Goal: Complete application form

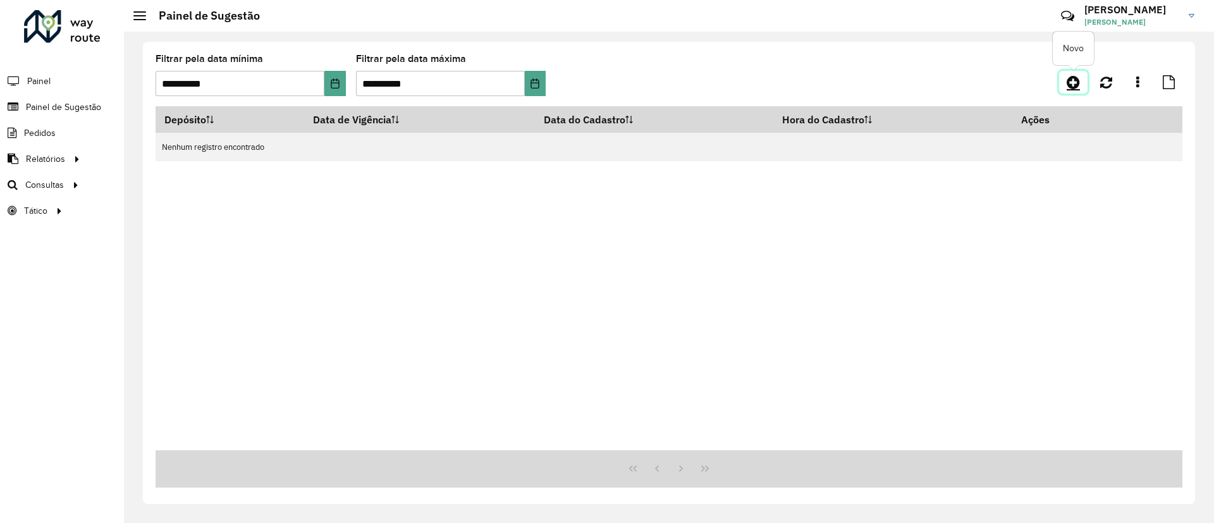
click at [1063, 85] on link at bounding box center [1073, 82] width 28 height 23
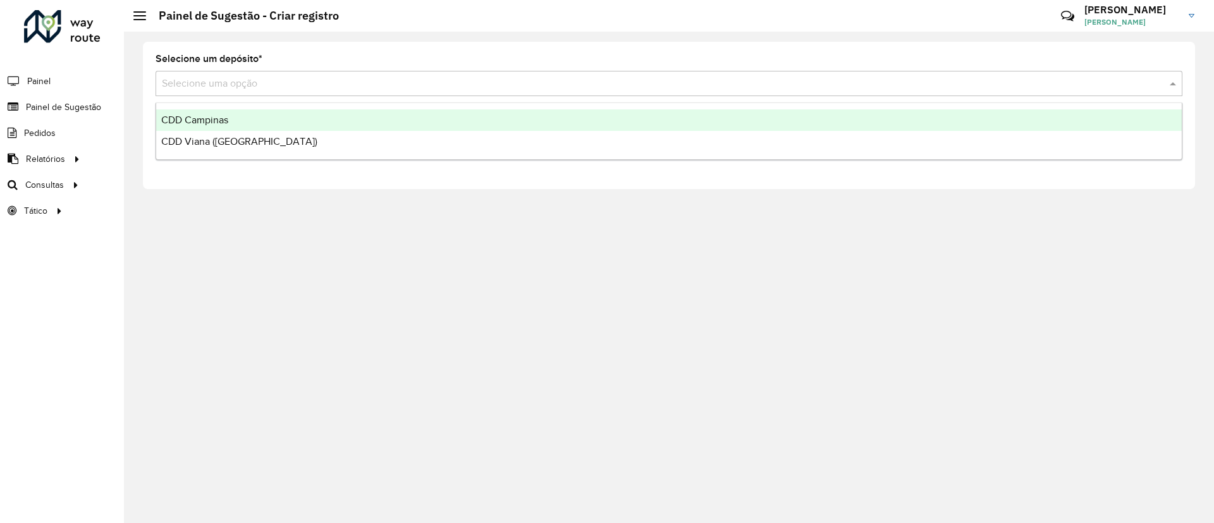
click at [232, 88] on input "text" at bounding box center [656, 83] width 989 height 15
click at [257, 126] on div "CDD Campinas" at bounding box center [668, 119] width 1025 height 21
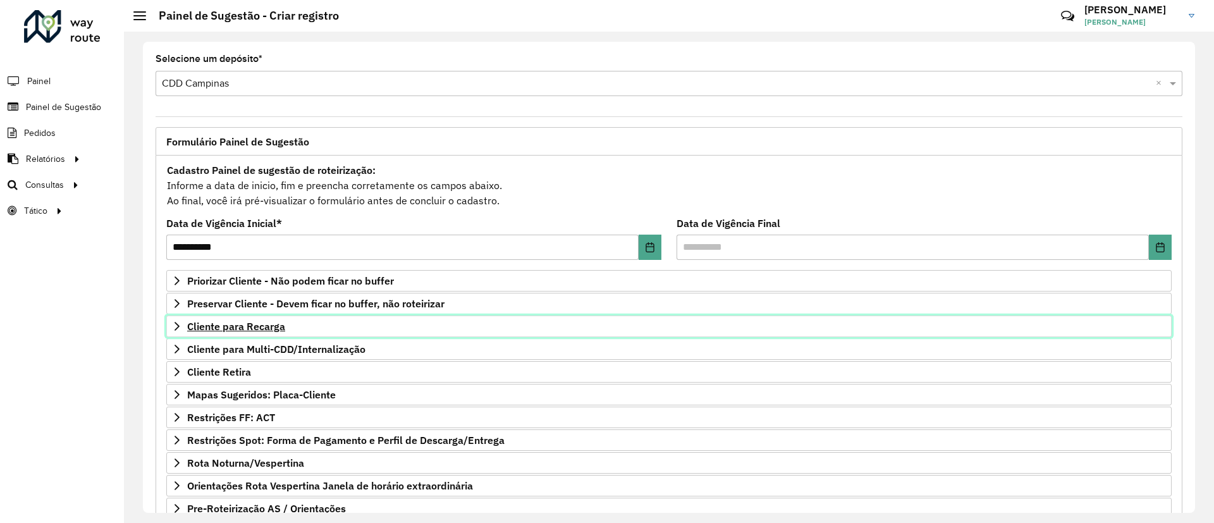
click at [290, 330] on link "Cliente para Recarga" at bounding box center [668, 325] width 1005 height 21
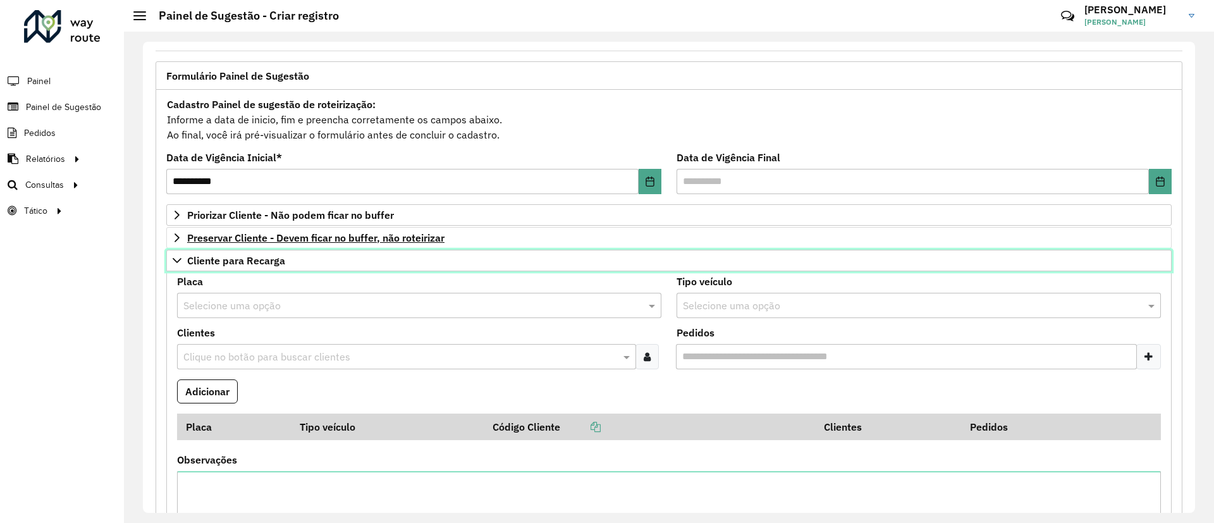
scroll to position [95, 0]
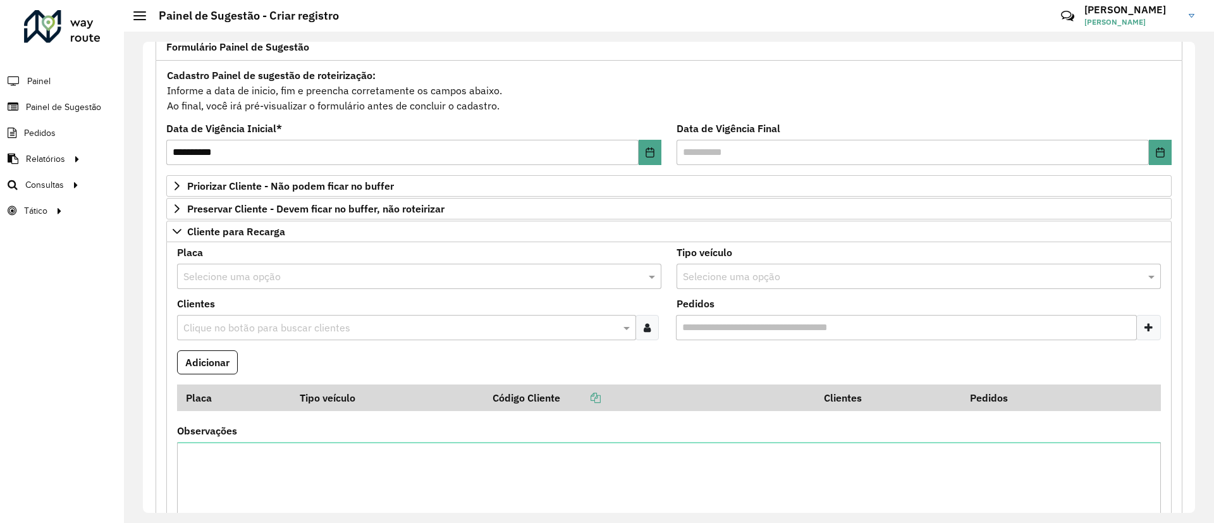
click at [362, 276] on input "text" at bounding box center [406, 276] width 446 height 15
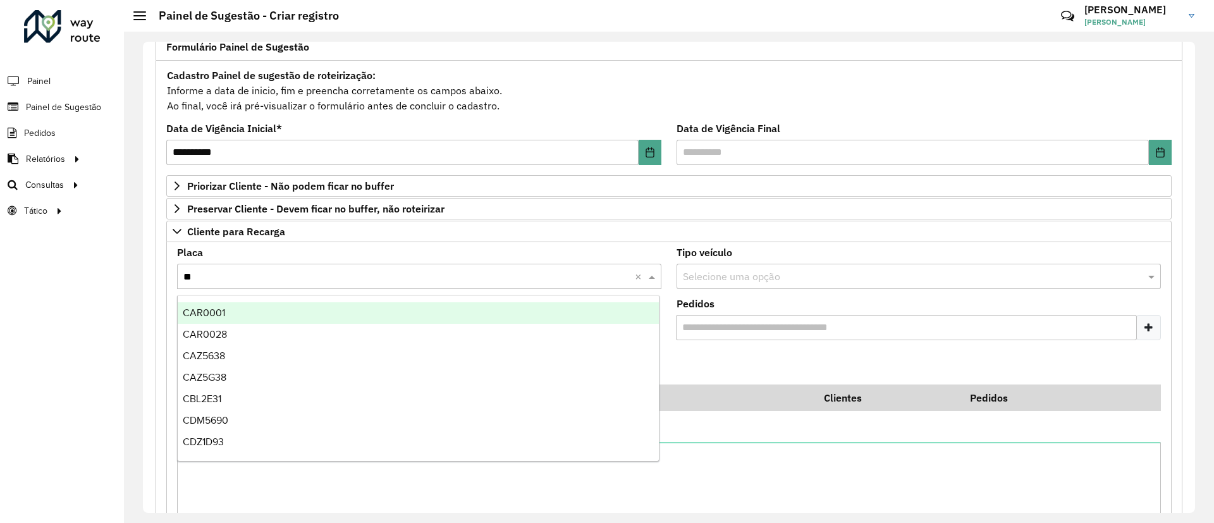
type input "***"
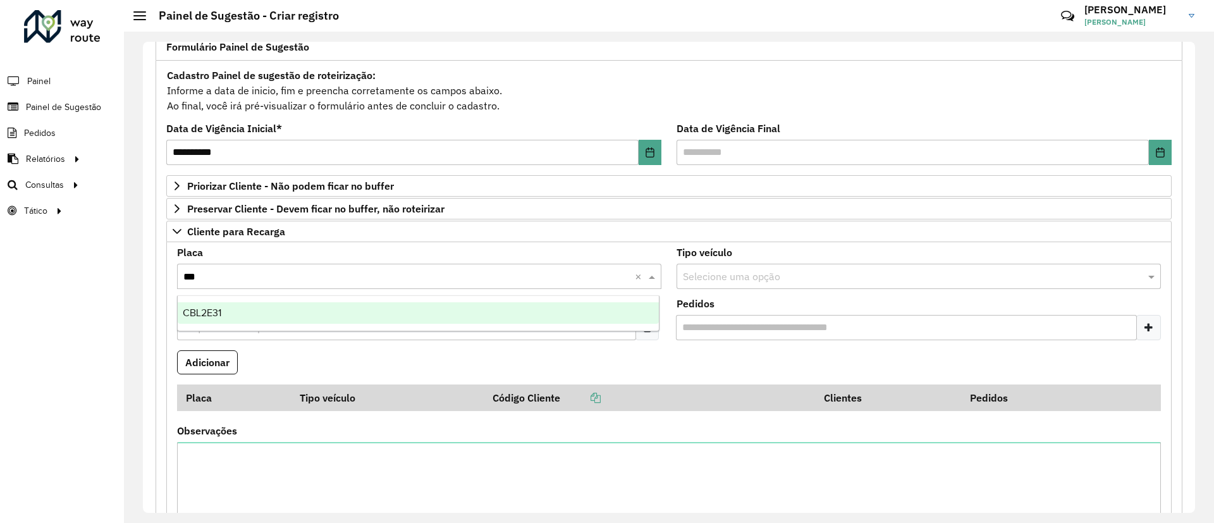
click at [356, 319] on div "CBL2E31" at bounding box center [418, 312] width 481 height 21
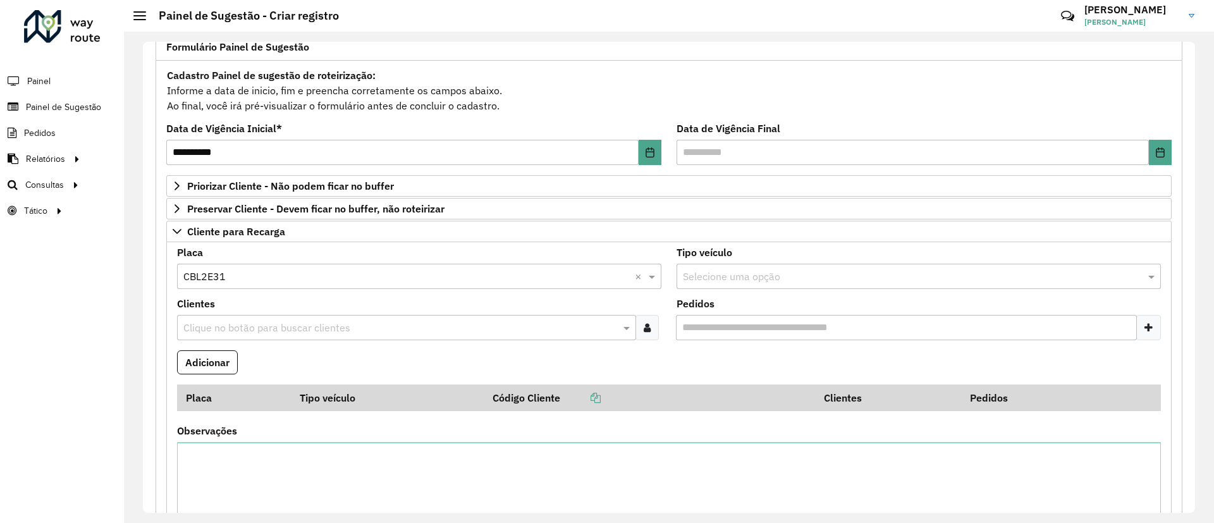
click at [352, 331] on input "text" at bounding box center [400, 328] width 440 height 15
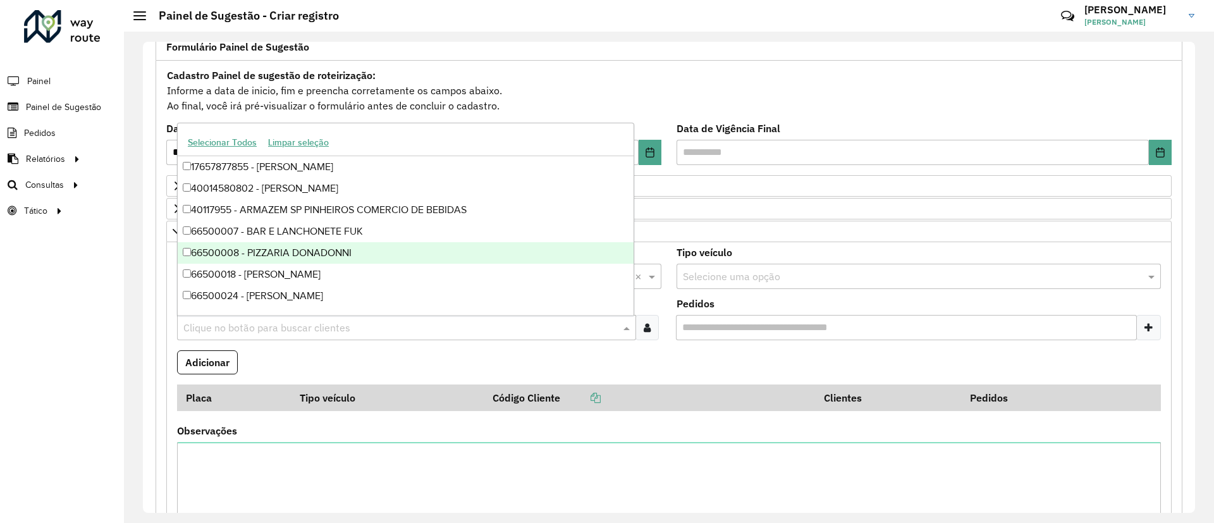
click at [15, 323] on div "Roteirizador AmbevTech Painel Painel de Sugestão Pedidos Relatórios Clientes Cl…" at bounding box center [62, 261] width 124 height 523
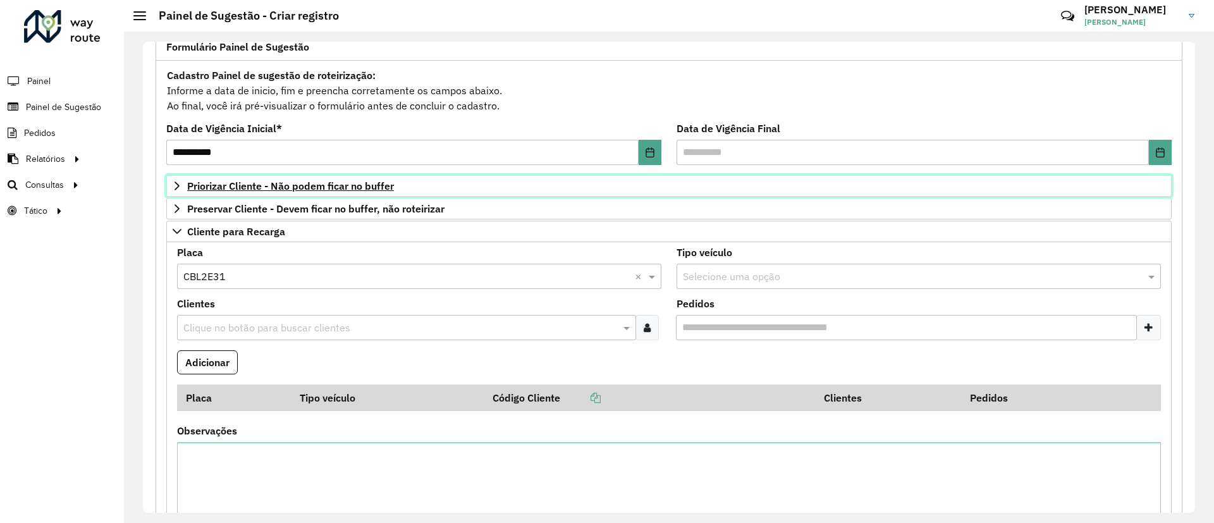
click at [288, 181] on span "Priorizar Cliente - Não podem ficar no buffer" at bounding box center [290, 186] width 207 height 10
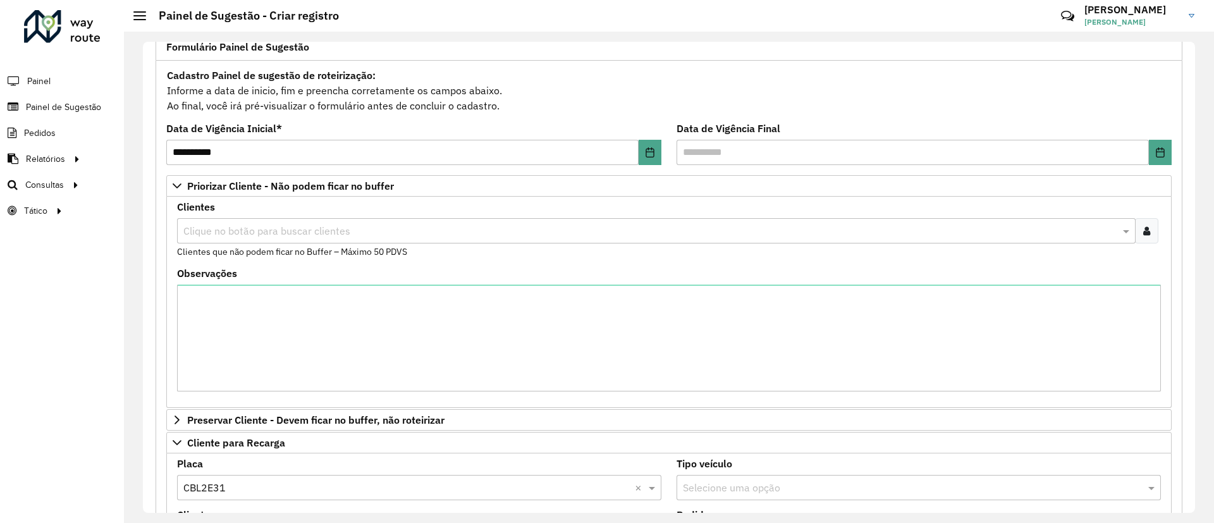
click at [278, 240] on div "Clique no botão para buscar clientes" at bounding box center [656, 230] width 958 height 25
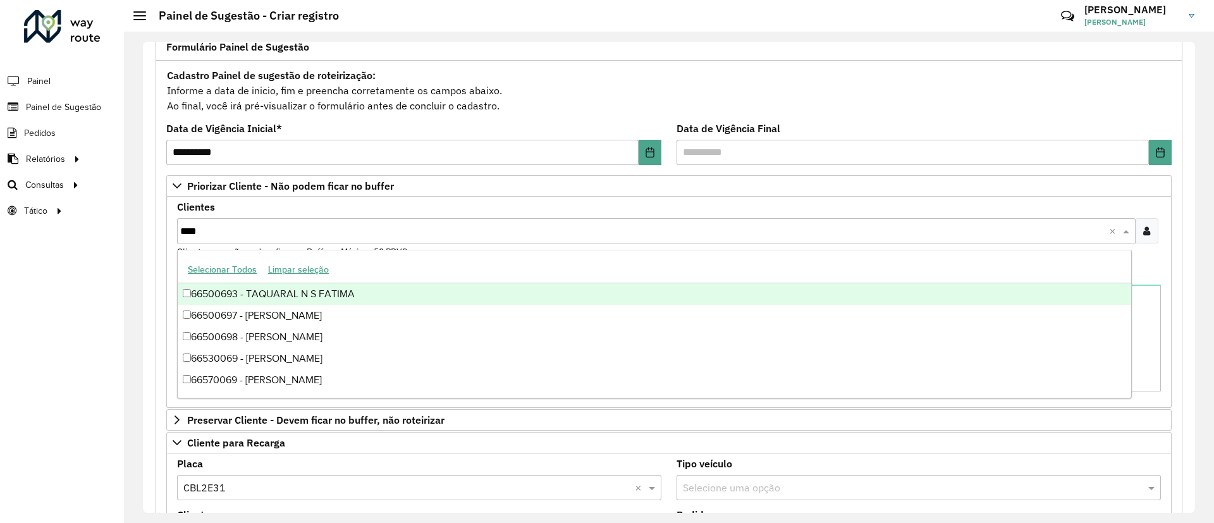
type input "*****"
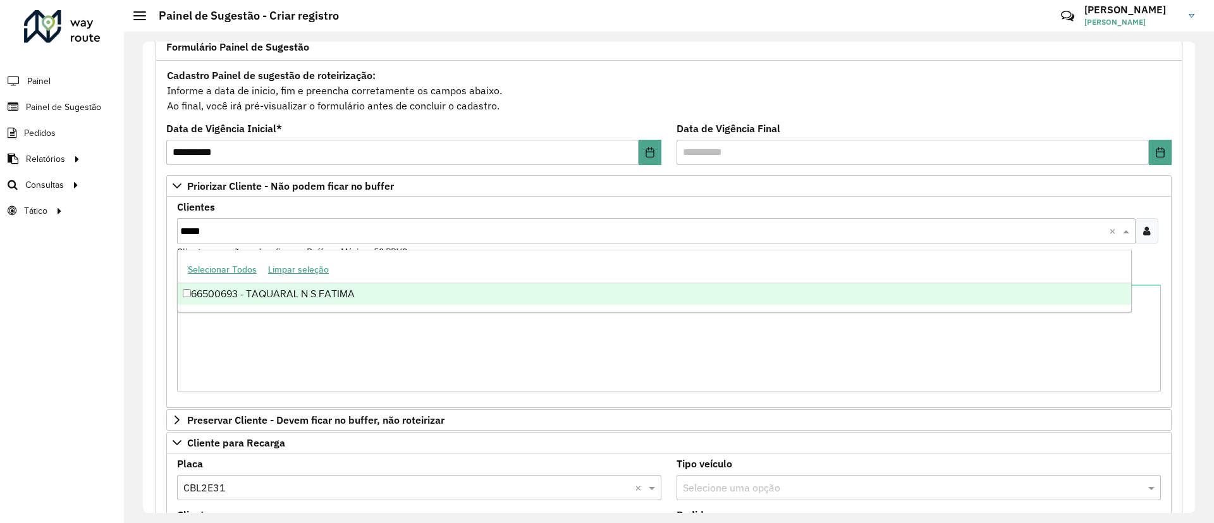
click at [320, 298] on div "66500693 - TAQUARAL N S FATIMA" at bounding box center [654, 293] width 953 height 21
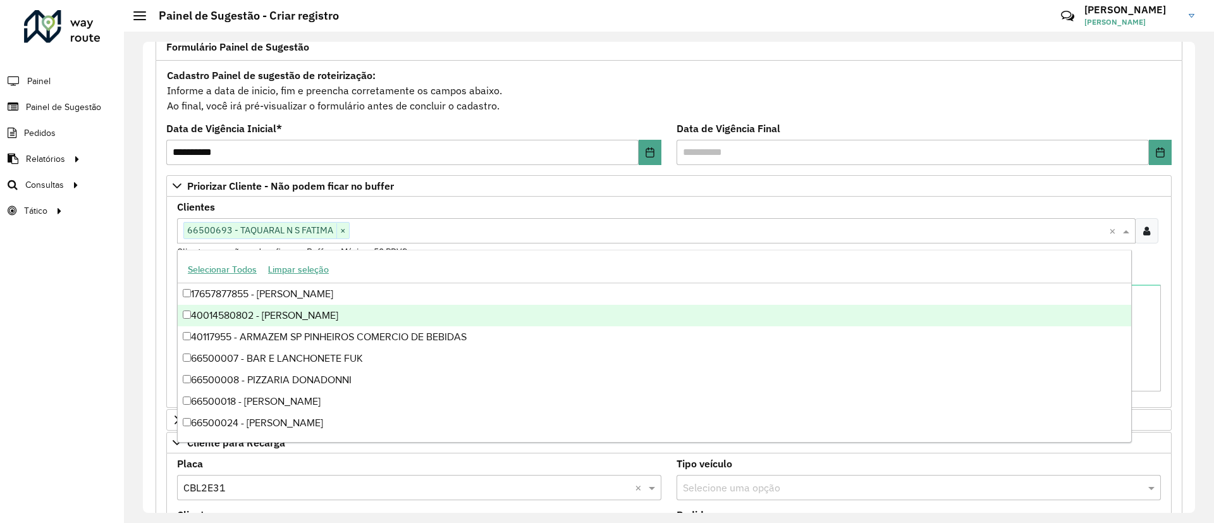
click at [56, 315] on div "Roteirizador AmbevTech Painel Painel de Sugestão Pedidos Relatórios Clientes Cl…" at bounding box center [62, 261] width 124 height 523
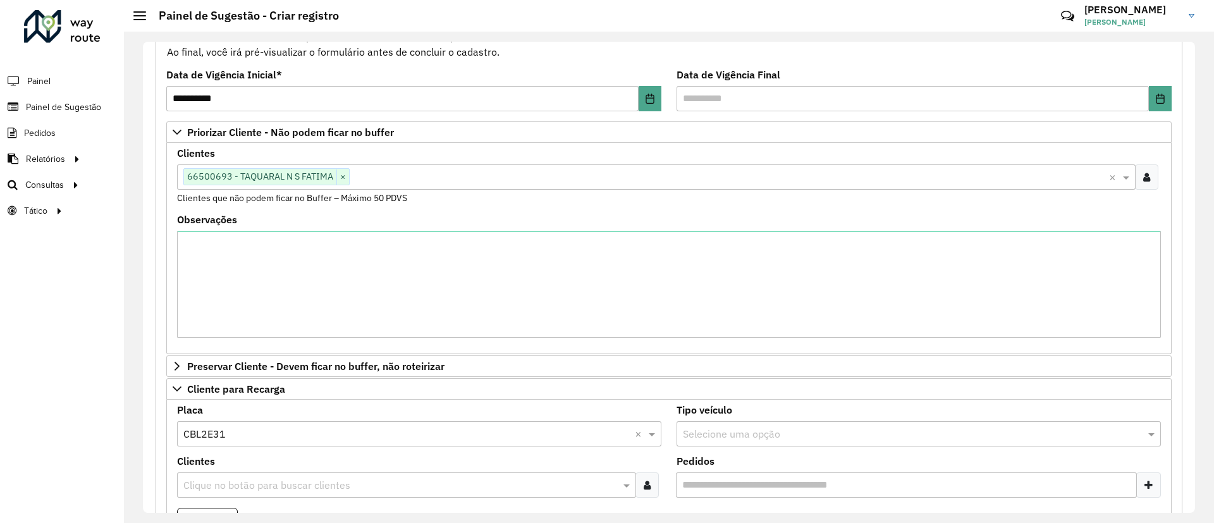
scroll to position [190, 0]
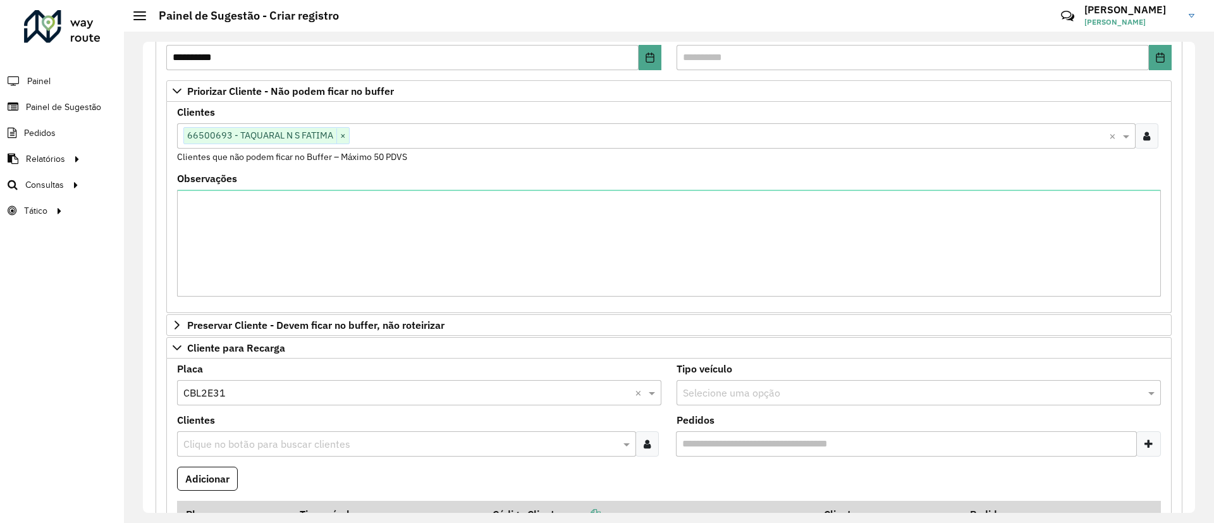
click at [265, 437] on input "text" at bounding box center [400, 444] width 440 height 15
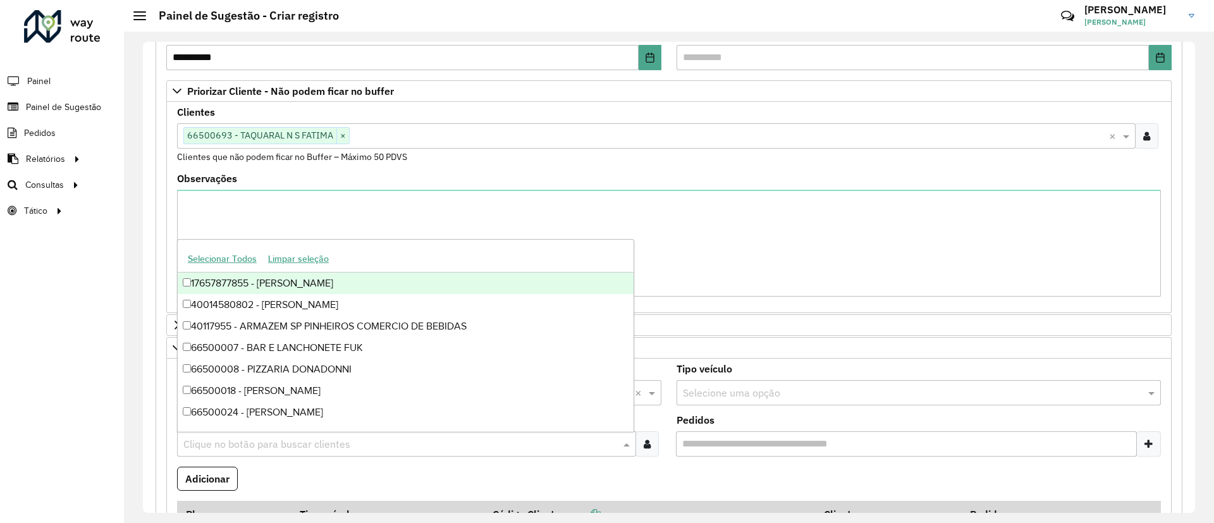
paste input "*****"
type input "*****"
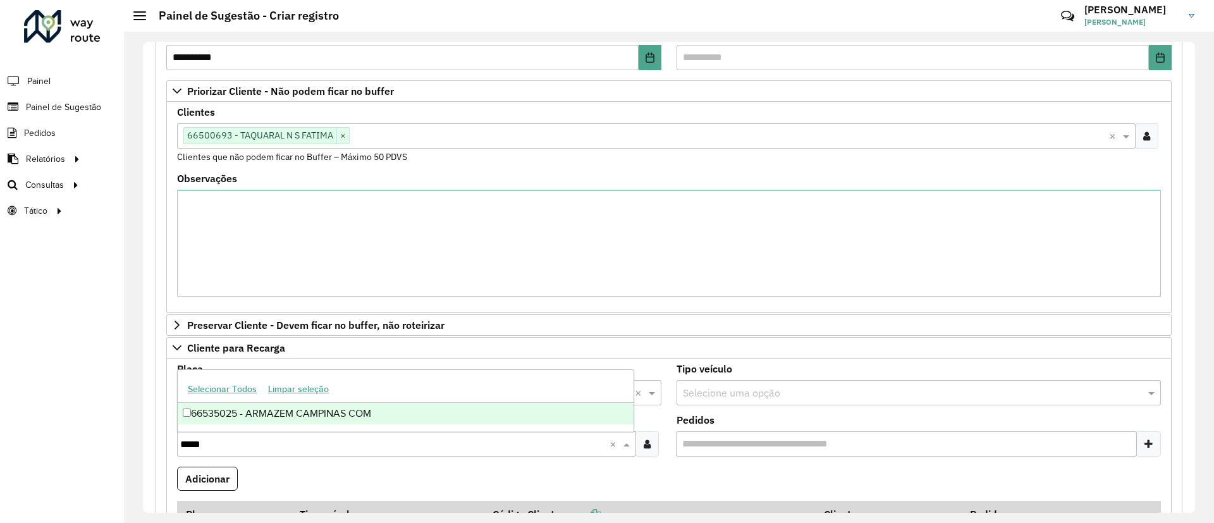
click at [281, 415] on div "66535025 - ARMAZEM CAMPINAS COM" at bounding box center [406, 413] width 456 height 21
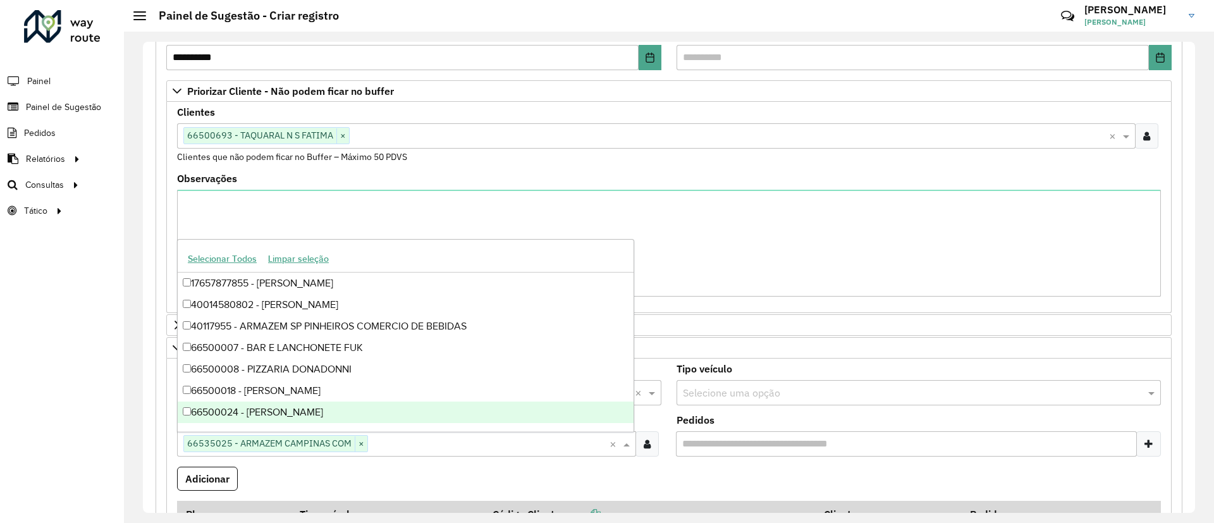
paste input "**"
type input "*"
paste input "*****"
type input "*****"
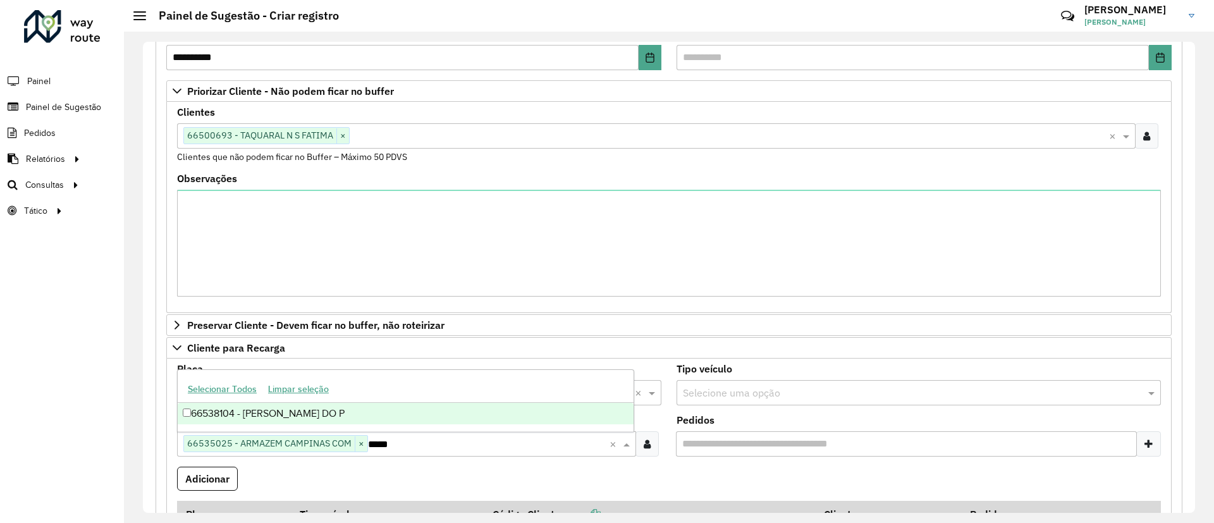
click at [421, 421] on div "66538104 - [PERSON_NAME] DO P" at bounding box center [406, 413] width 456 height 21
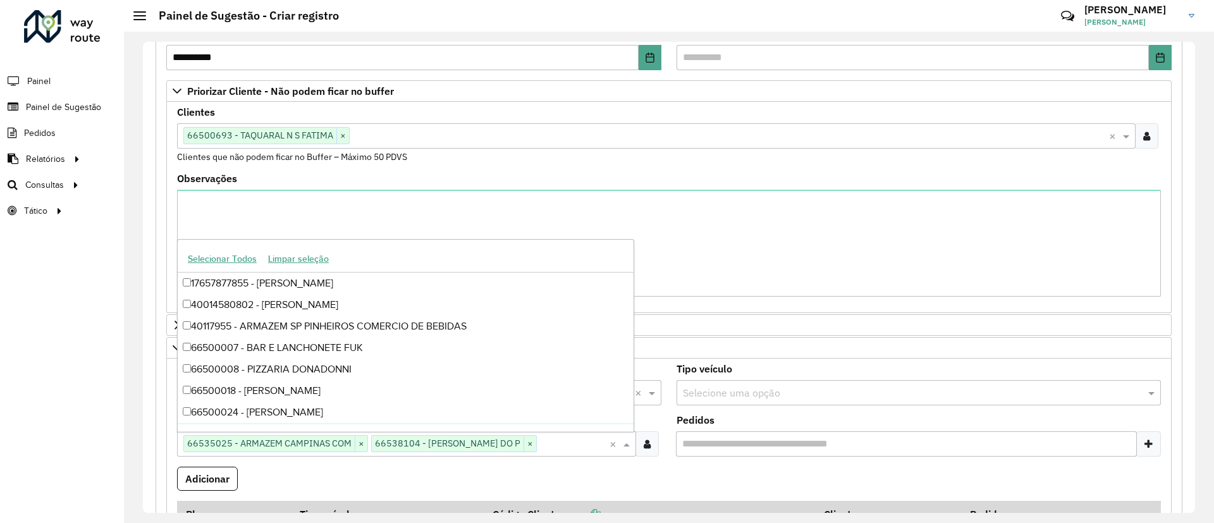
click at [83, 422] on div "Roteirizador AmbevTech Painel Painel de Sugestão Pedidos Relatórios Clientes Cl…" at bounding box center [62, 261] width 124 height 523
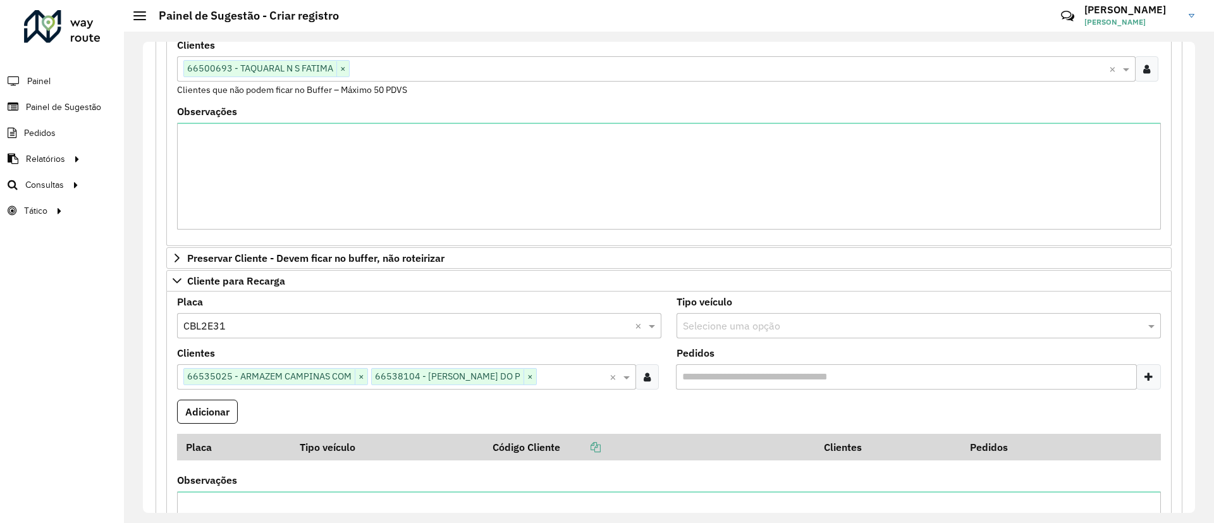
scroll to position [284, 0]
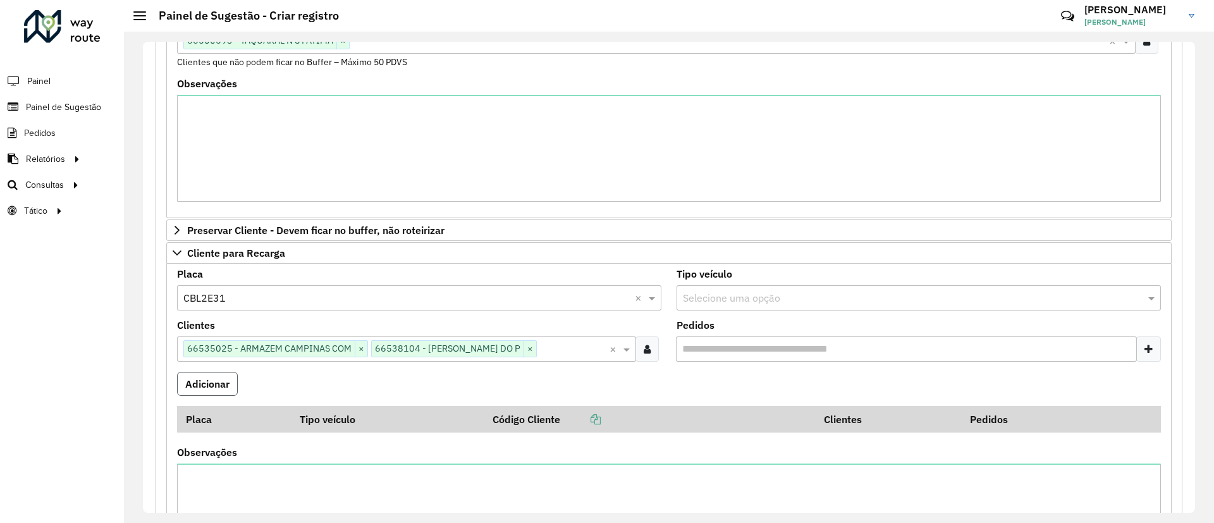
click at [219, 389] on button "Adicionar" at bounding box center [207, 384] width 61 height 24
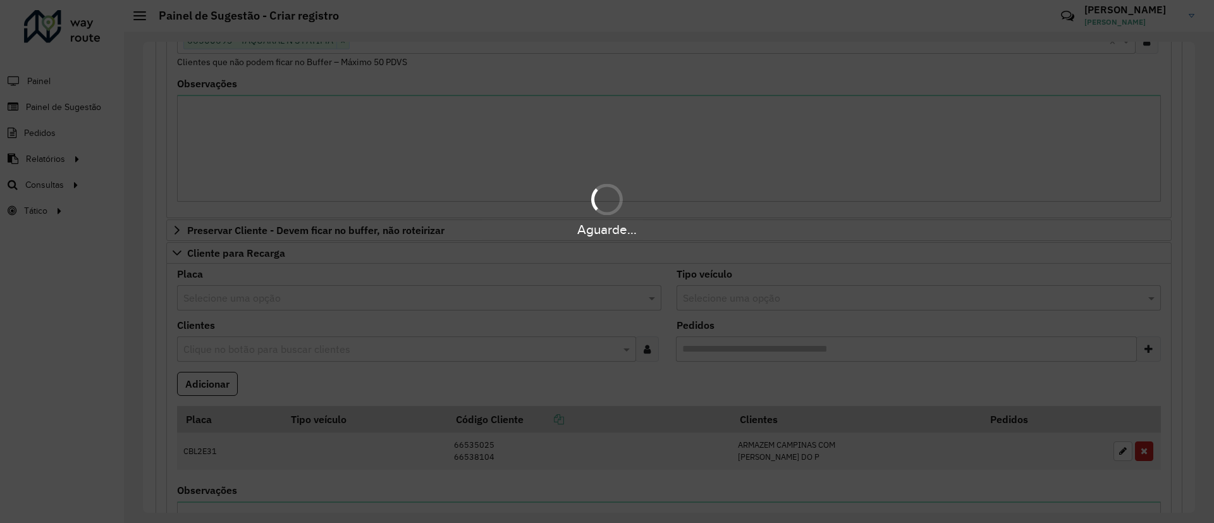
drag, startPoint x: 46, startPoint y: 385, endPoint x: 140, endPoint y: 366, distance: 96.1
click at [46, 384] on div "Aguarde..." at bounding box center [607, 261] width 1214 height 523
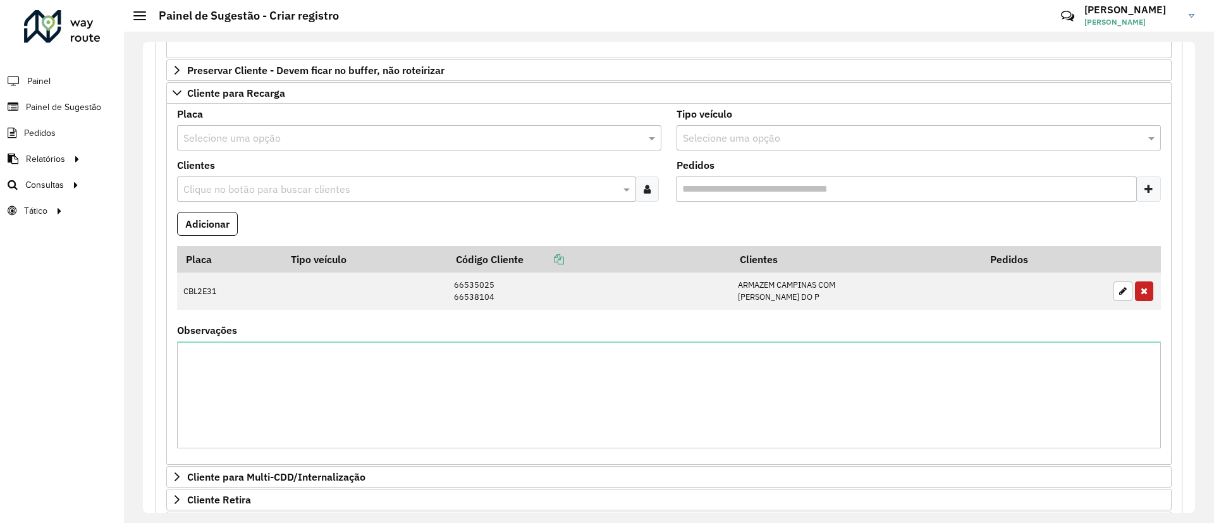
scroll to position [680, 0]
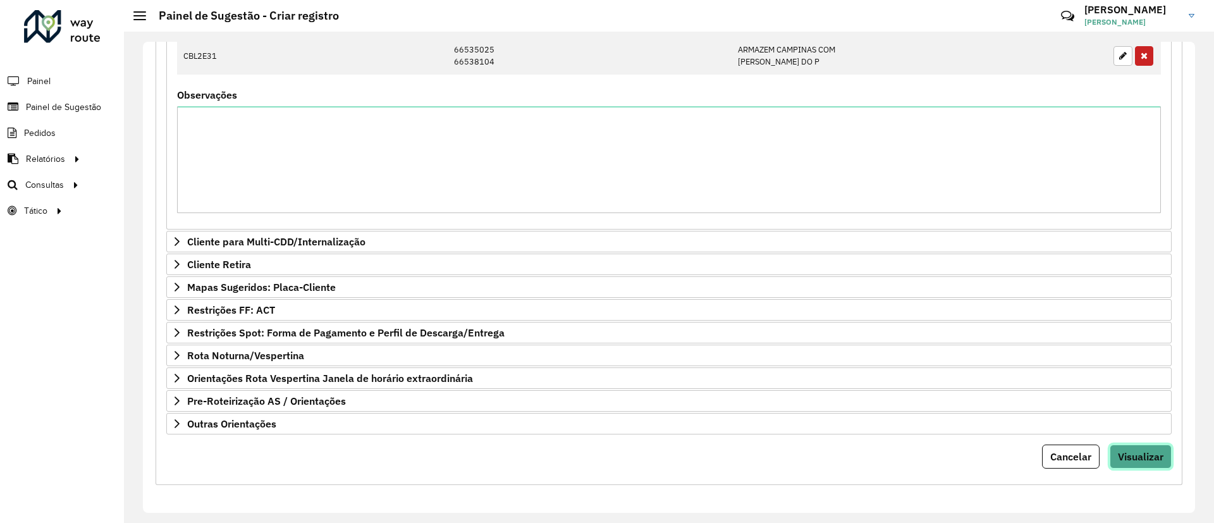
click at [1134, 456] on span "Visualizar" at bounding box center [1141, 456] width 46 height 13
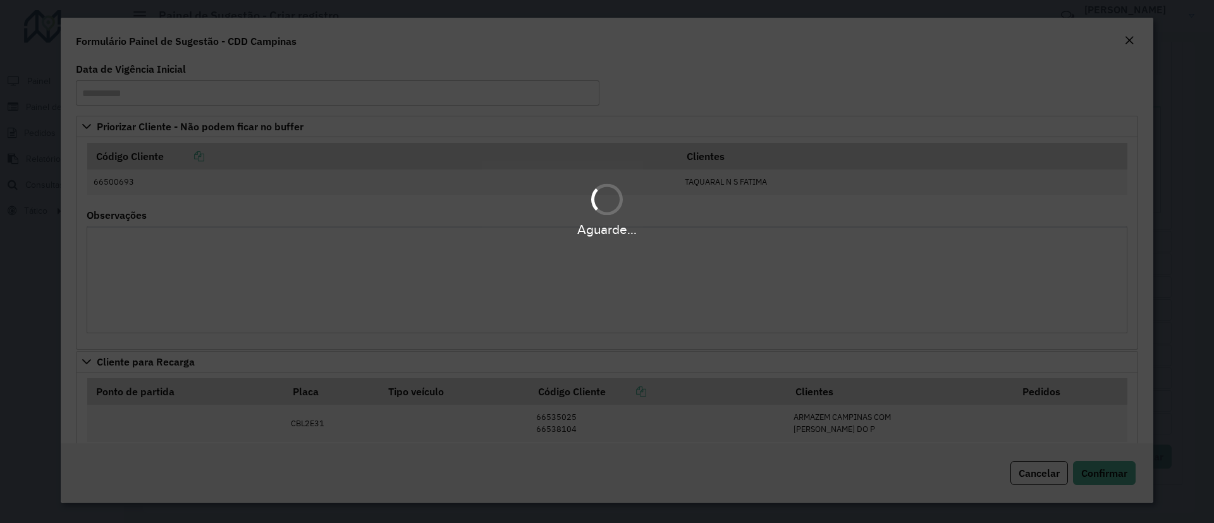
click at [1111, 462] on div "Aguarde..." at bounding box center [607, 261] width 1214 height 523
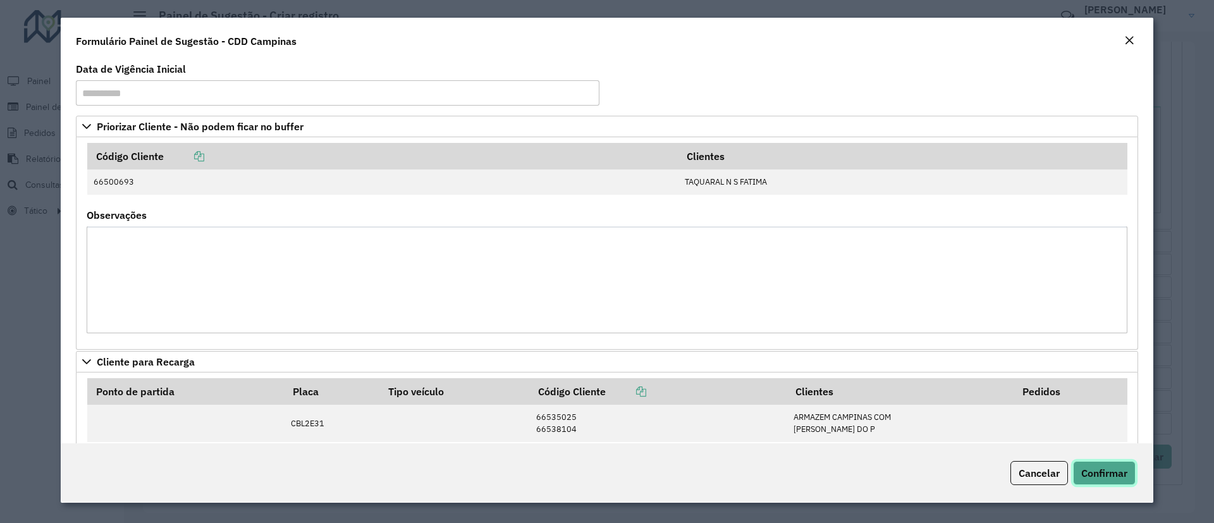
click at [1108, 463] on button "Confirmar" at bounding box center [1104, 473] width 63 height 24
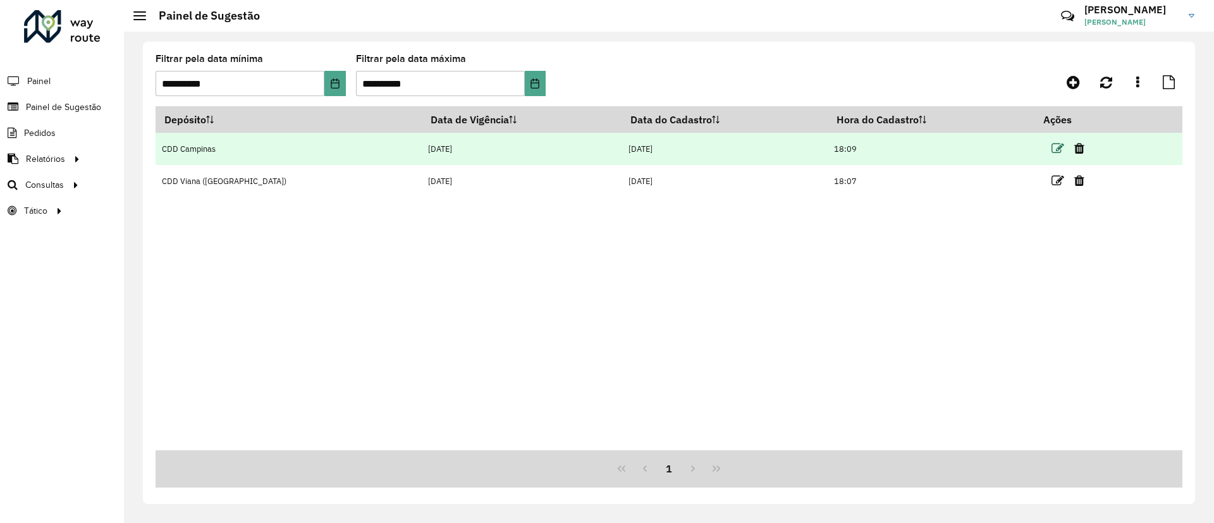
click at [1051, 142] on icon at bounding box center [1057, 148] width 13 height 13
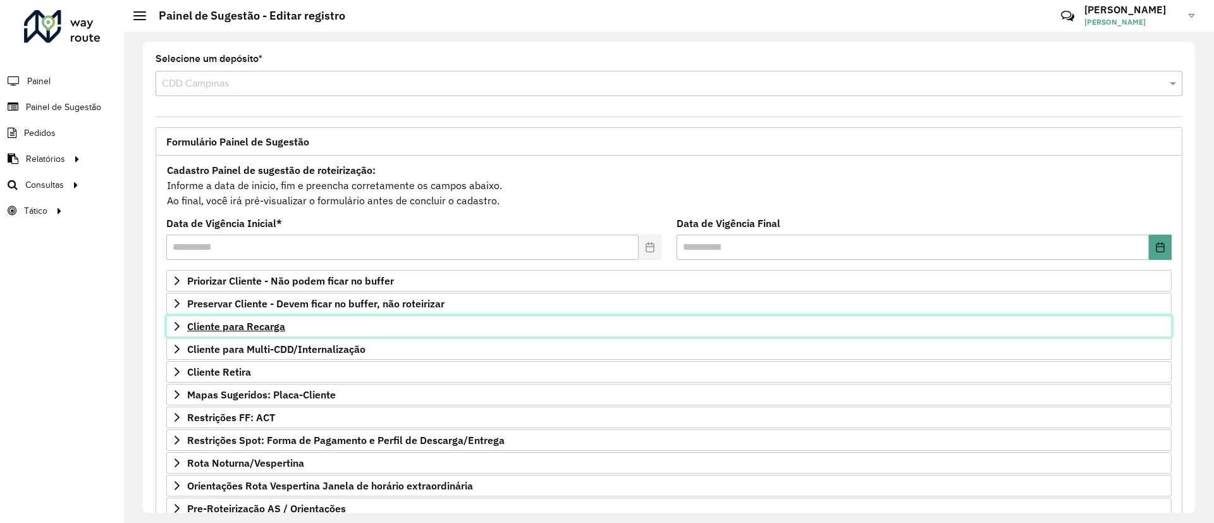
click at [276, 321] on span "Cliente para Recarga" at bounding box center [236, 326] width 98 height 10
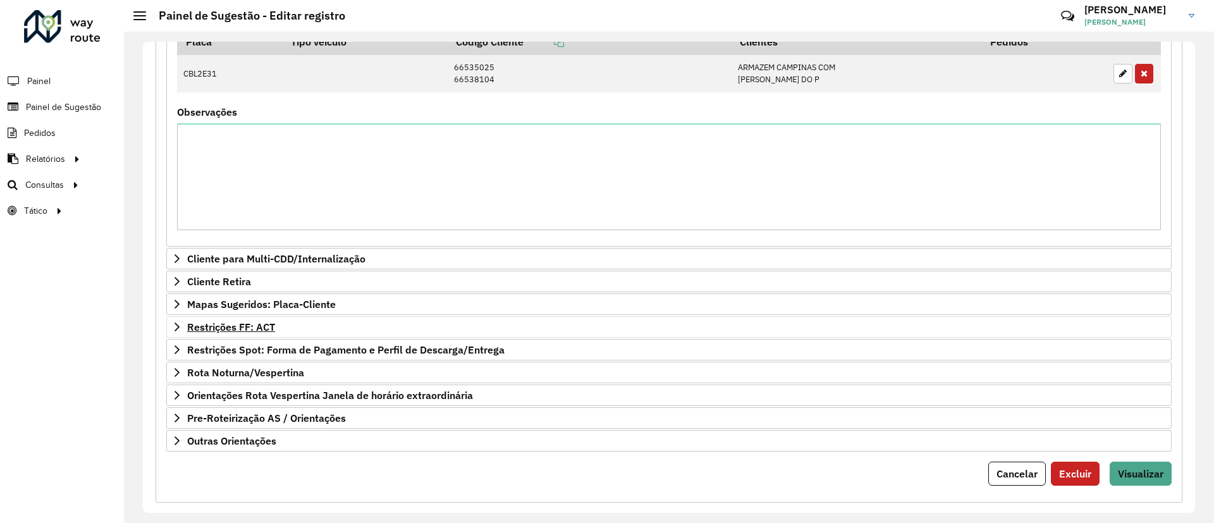
scroll to position [468, 0]
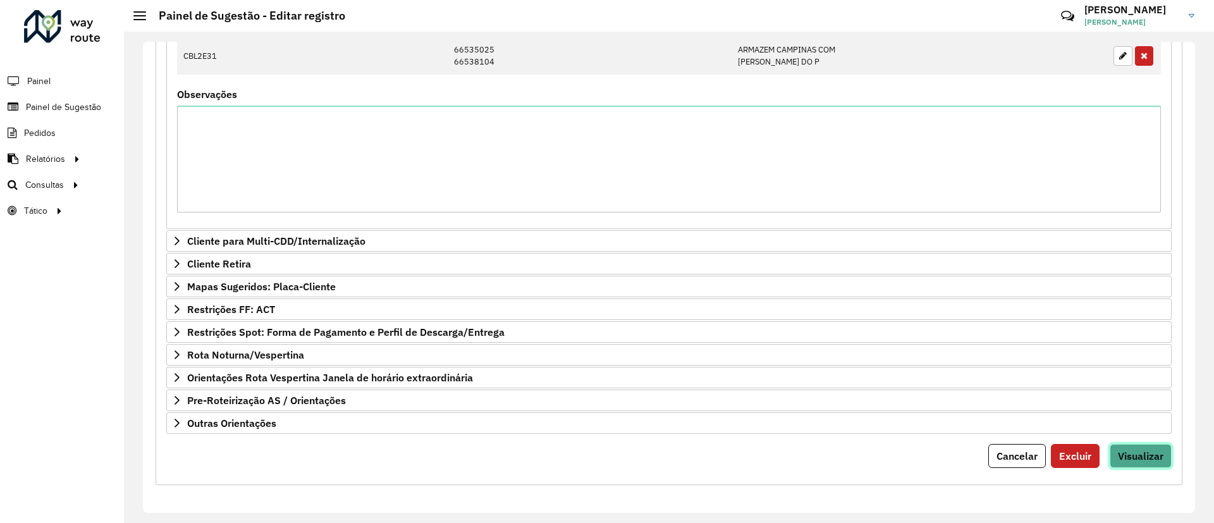
click at [1134, 448] on button "Visualizar" at bounding box center [1141, 456] width 62 height 24
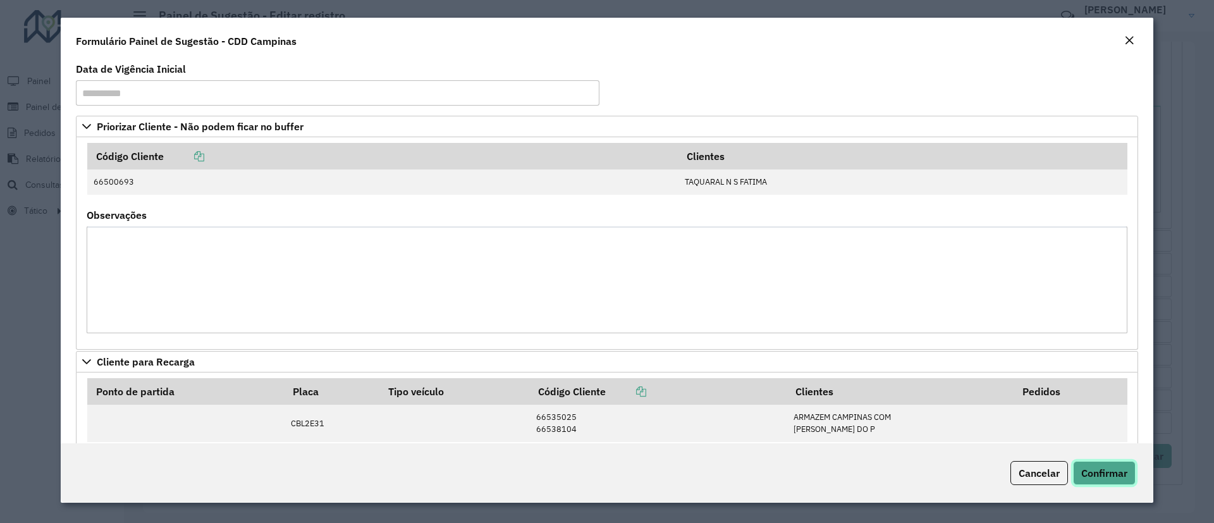
click at [1097, 474] on span "Confirmar" at bounding box center [1104, 473] width 46 height 13
